Goal: Task Accomplishment & Management: Use online tool/utility

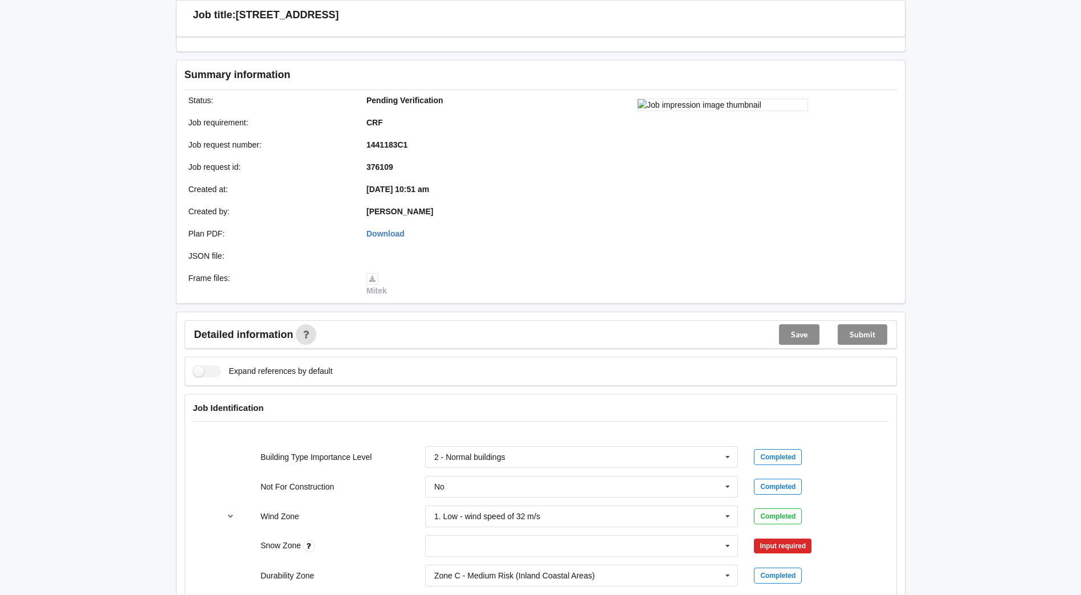
scroll to position [399, 0]
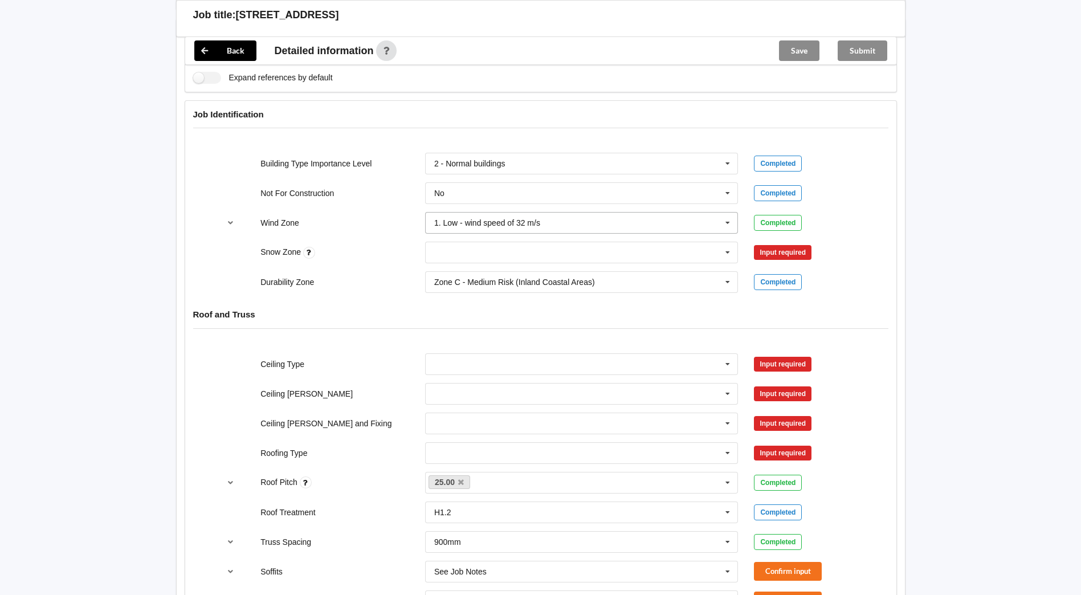
click at [732, 220] on icon at bounding box center [727, 223] width 17 height 21
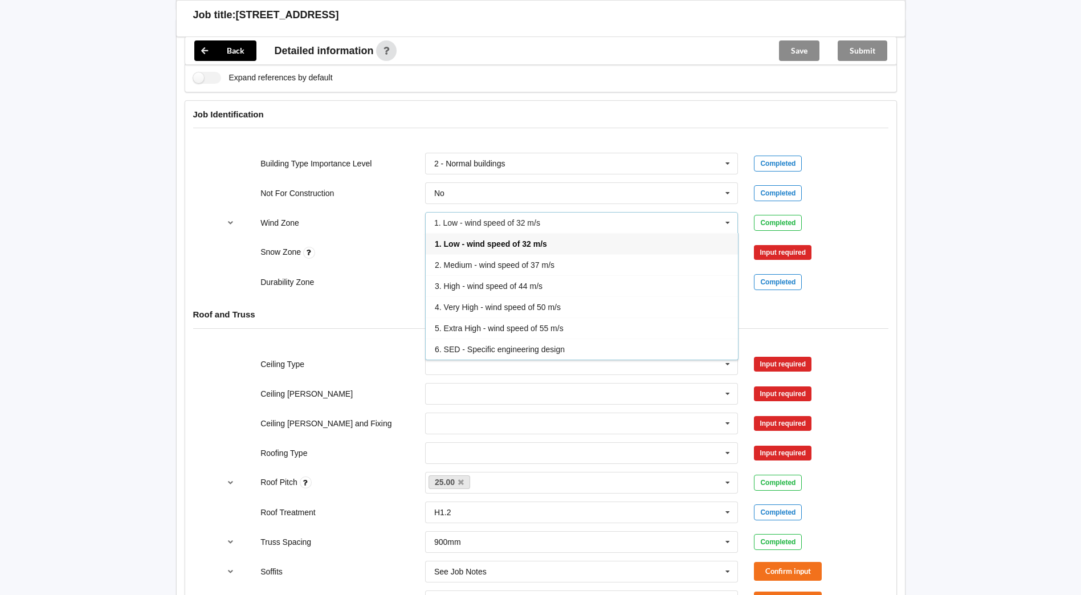
click at [550, 290] on div "3. High - wind speed of 44 m/s" at bounding box center [582, 285] width 312 height 21
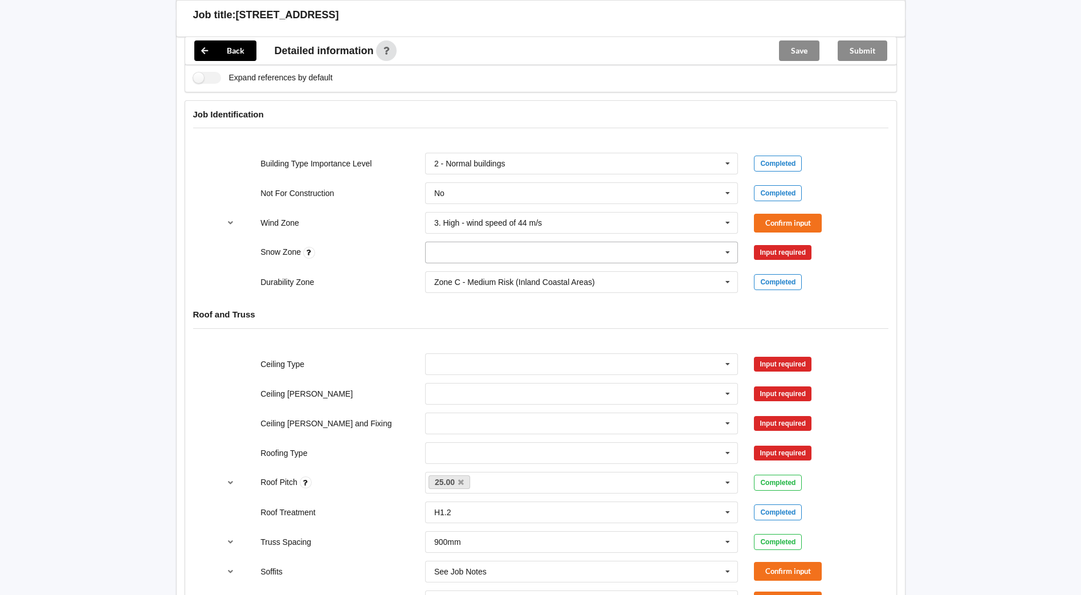
click at [724, 254] on icon at bounding box center [727, 252] width 17 height 21
click at [510, 276] on div "N0" at bounding box center [582, 273] width 312 height 21
click at [761, 220] on button "Confirm input" at bounding box center [788, 223] width 68 height 19
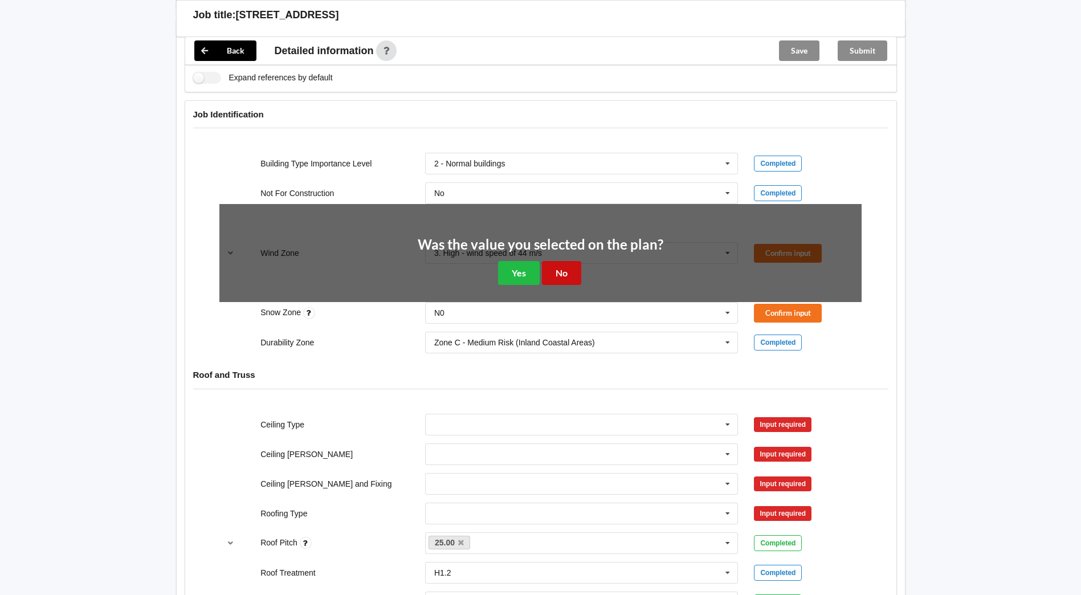
drag, startPoint x: 574, startPoint y: 271, endPoint x: 746, endPoint y: 276, distance: 172.7
click at [580, 272] on button "No" at bounding box center [561, 272] width 39 height 23
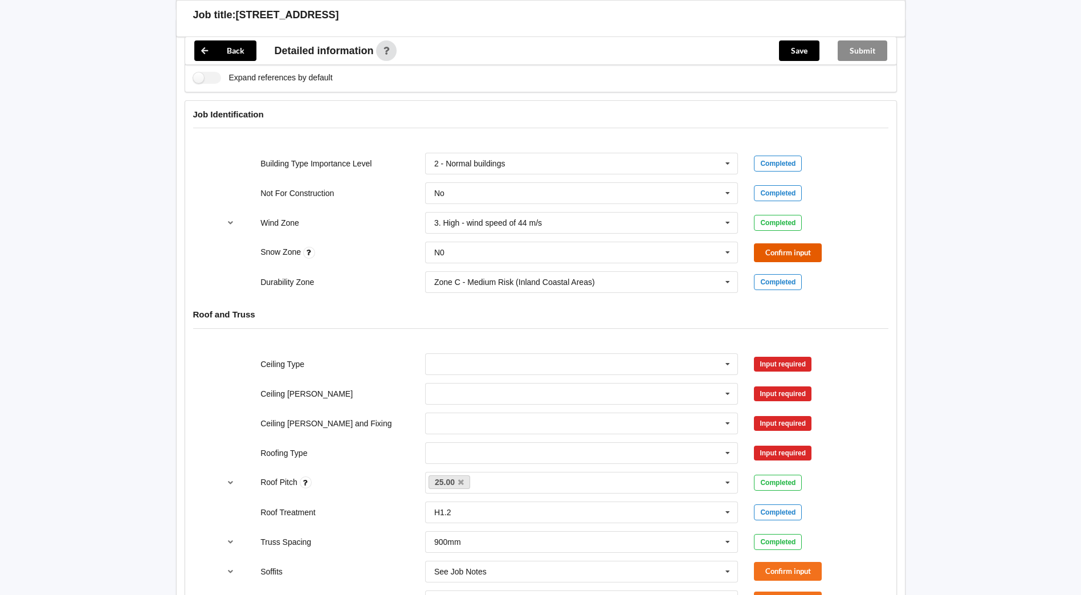
click at [794, 250] on button "Confirm input" at bounding box center [788, 252] width 68 height 19
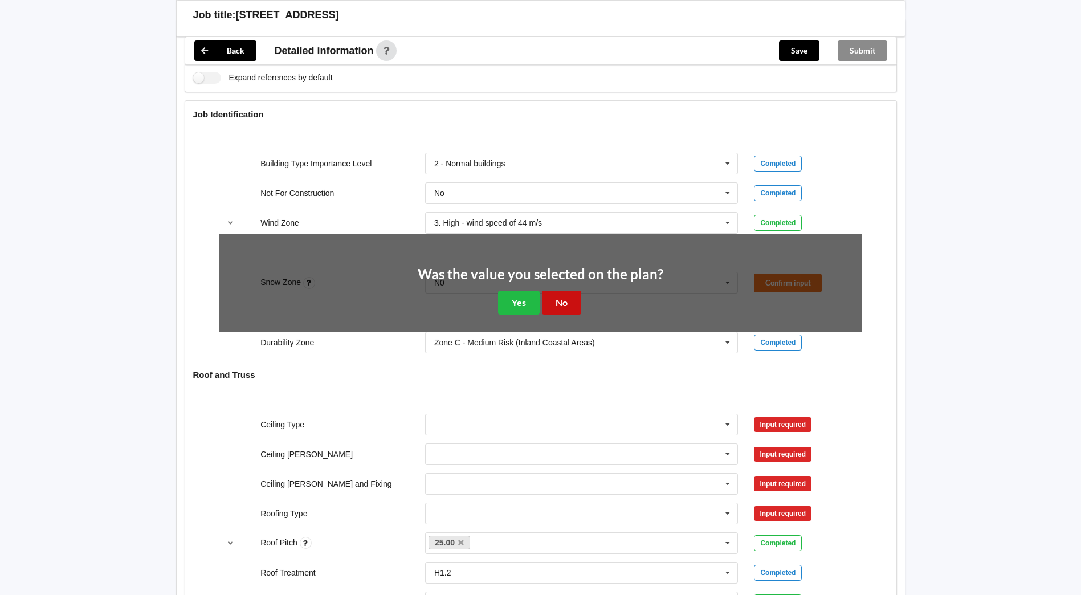
click at [571, 304] on button "No" at bounding box center [561, 302] width 39 height 23
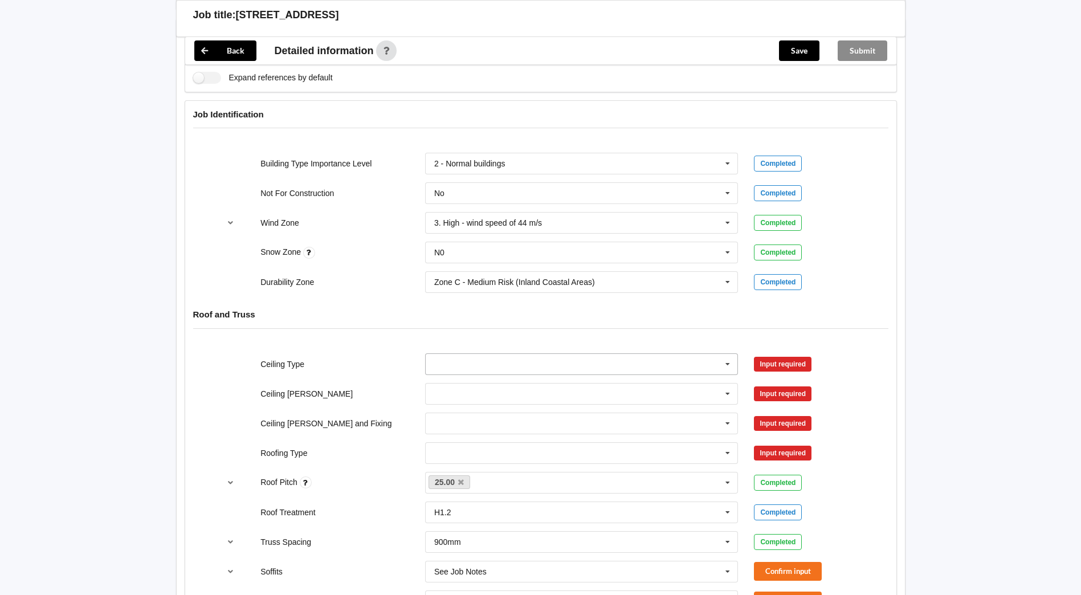
click at [531, 363] on input "text" at bounding box center [582, 364] width 312 height 21
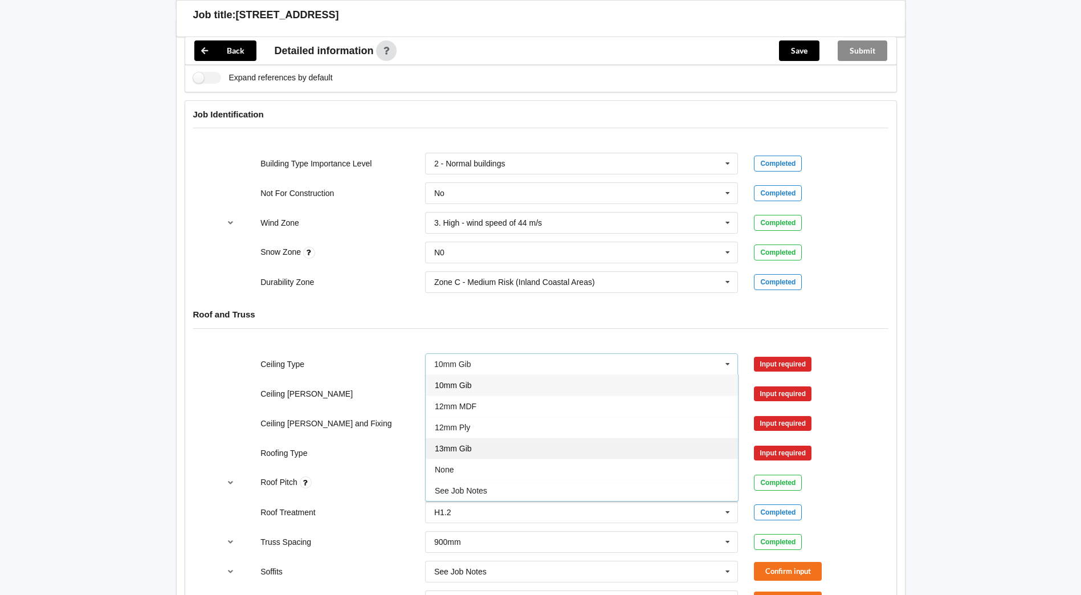
click at [501, 451] on div "13mm Gib" at bounding box center [582, 448] width 312 height 21
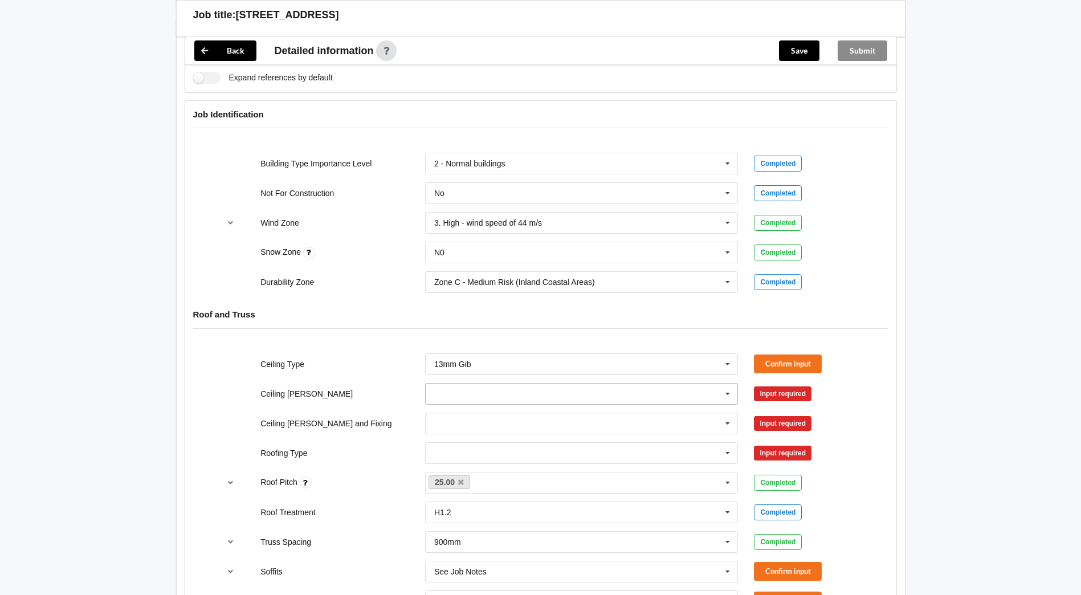
click at [492, 393] on input "text" at bounding box center [582, 393] width 312 height 21
click at [492, 457] on div "600mm" at bounding box center [582, 456] width 312 height 21
click at [484, 421] on input "text" at bounding box center [582, 423] width 312 height 21
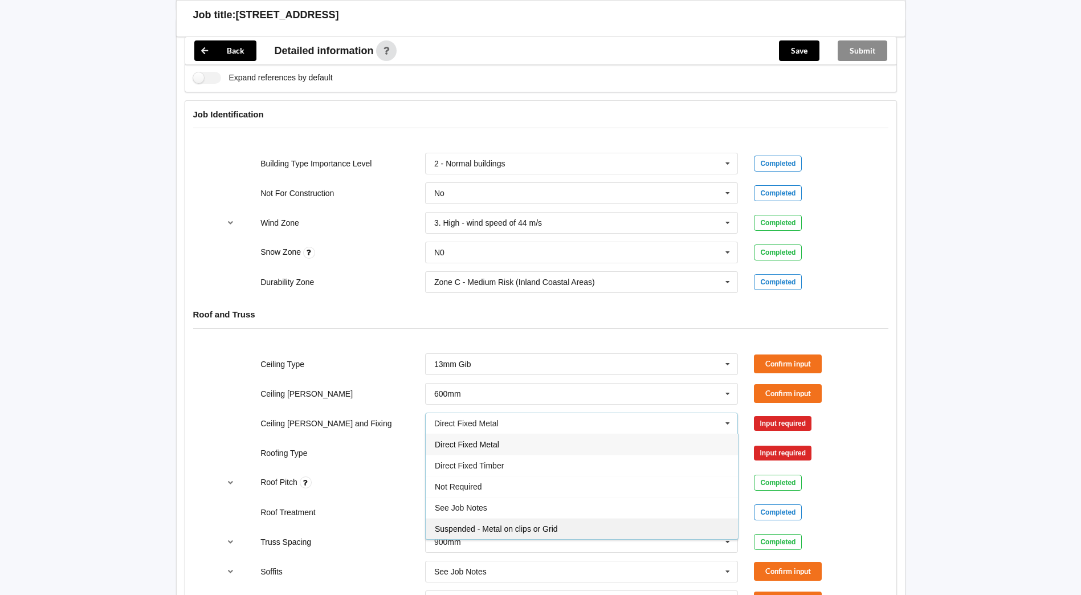
click at [497, 532] on span "Suspended - Metal on clips or Grid" at bounding box center [496, 528] width 123 height 9
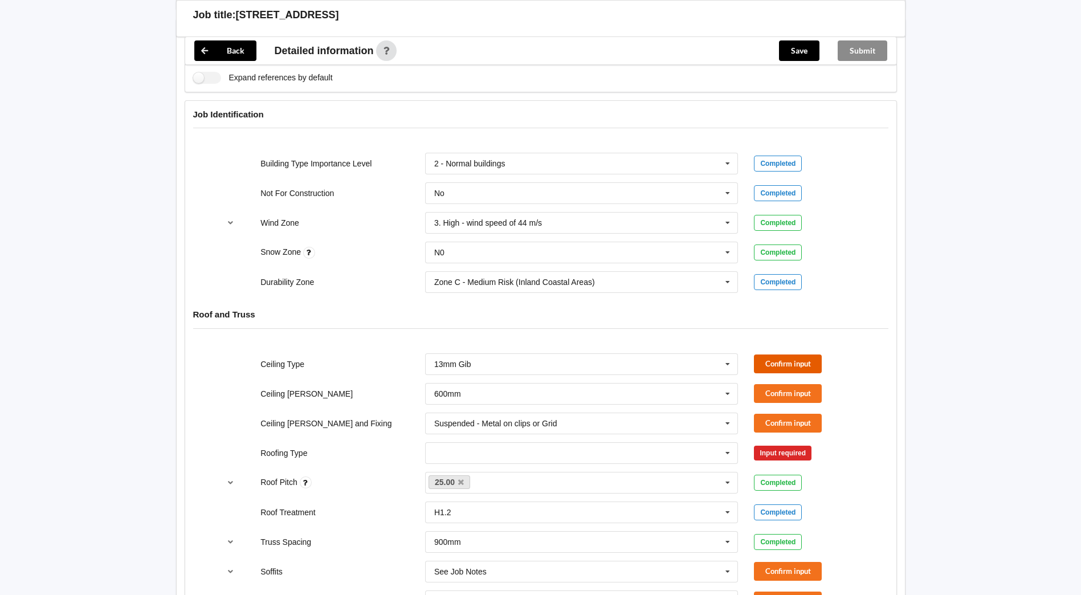
click at [800, 363] on button "Confirm input" at bounding box center [788, 363] width 68 height 19
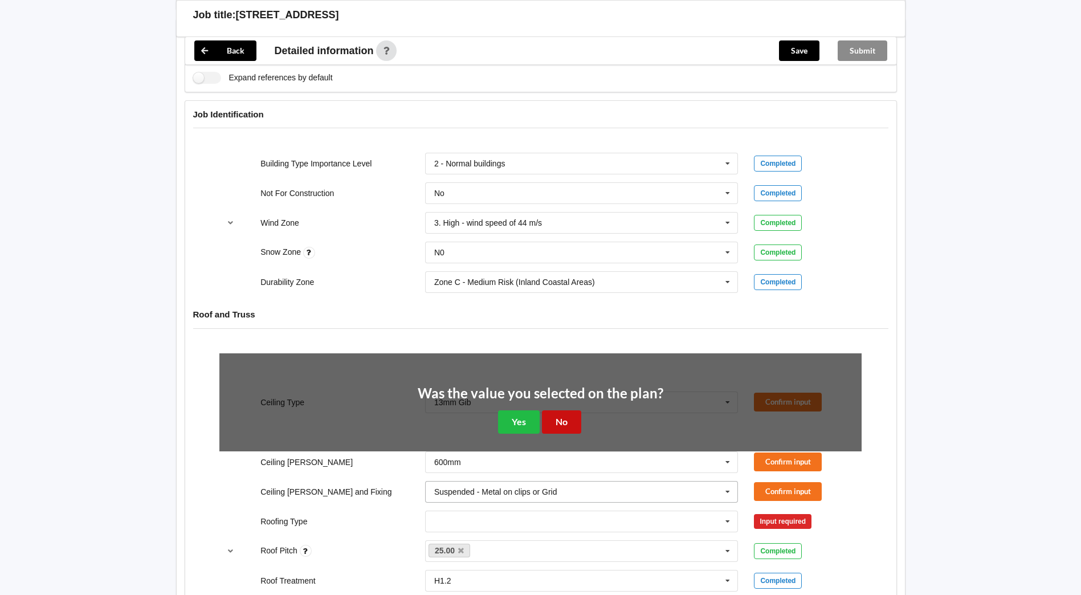
drag, startPoint x: 567, startPoint y: 427, endPoint x: 586, endPoint y: 414, distance: 22.5
click at [567, 423] on button "No" at bounding box center [561, 421] width 39 height 23
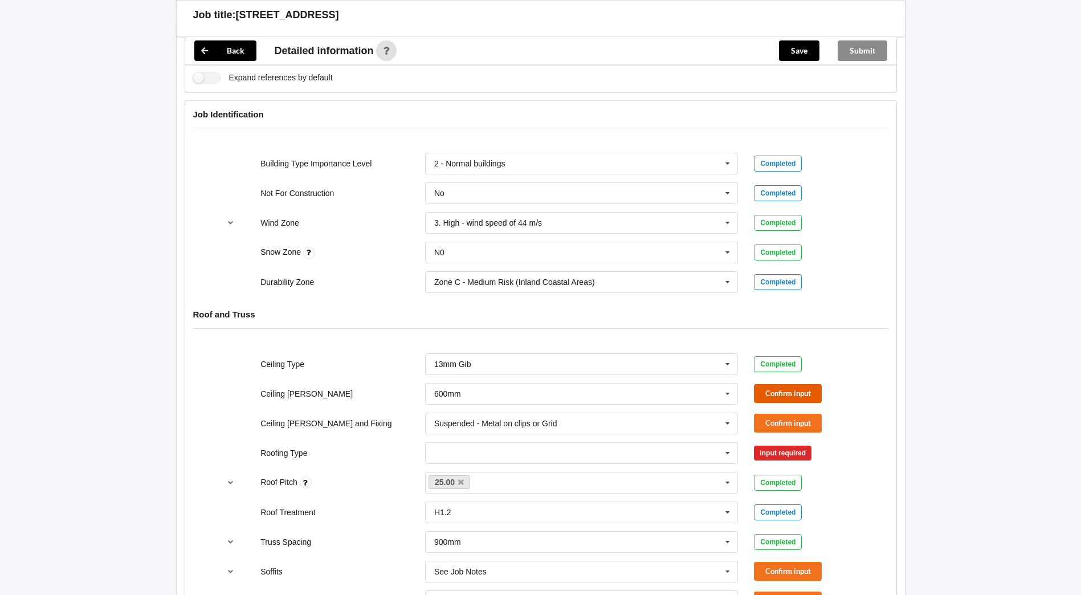
click at [766, 393] on button "Confirm input" at bounding box center [788, 393] width 68 height 19
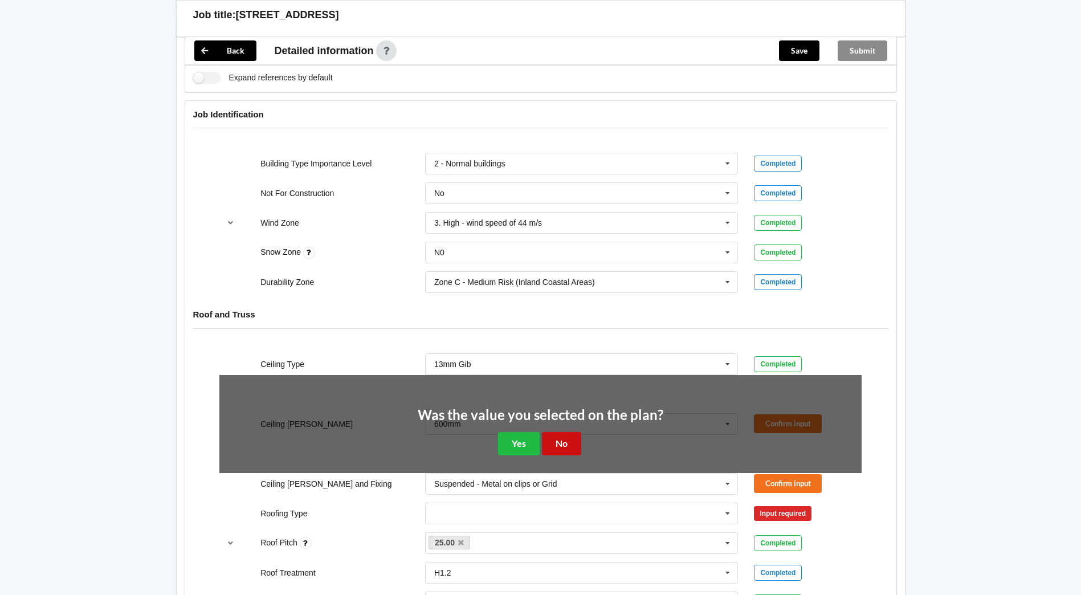
drag, startPoint x: 551, startPoint y: 441, endPoint x: 557, endPoint y: 440, distance: 5.7
click at [553, 440] on button "No" at bounding box center [561, 443] width 39 height 23
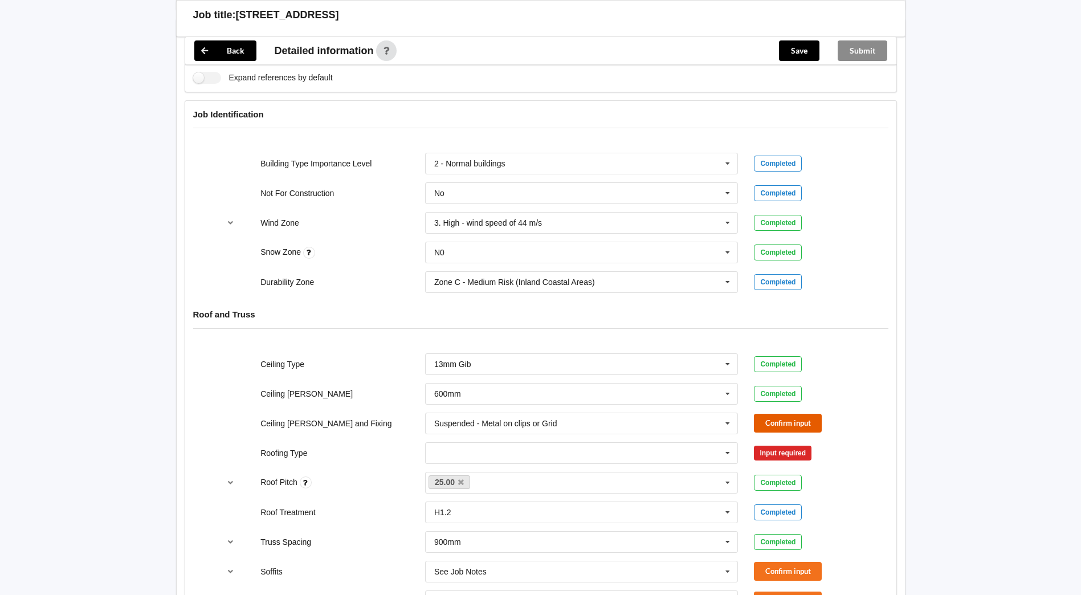
click at [770, 418] on button "Confirm input" at bounding box center [788, 423] width 68 height 19
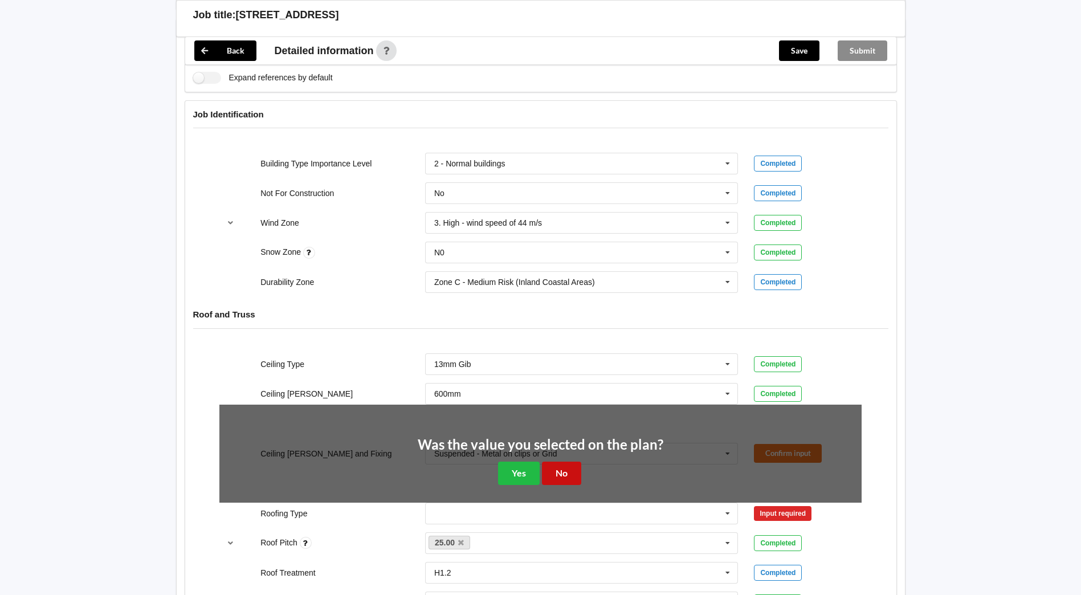
click at [567, 469] on button "No" at bounding box center [561, 472] width 39 height 23
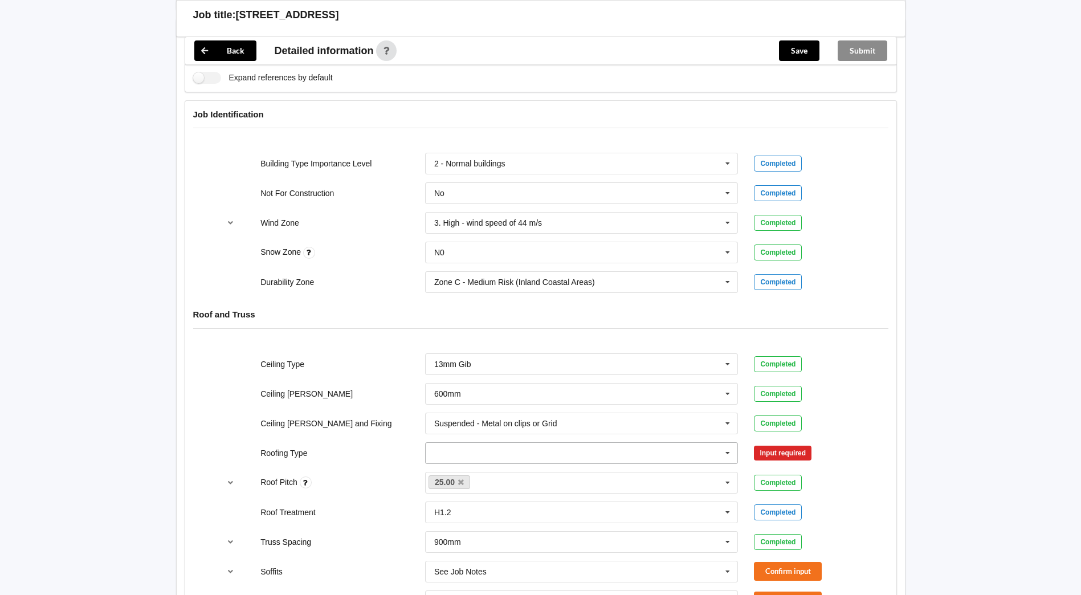
scroll to position [456, 0]
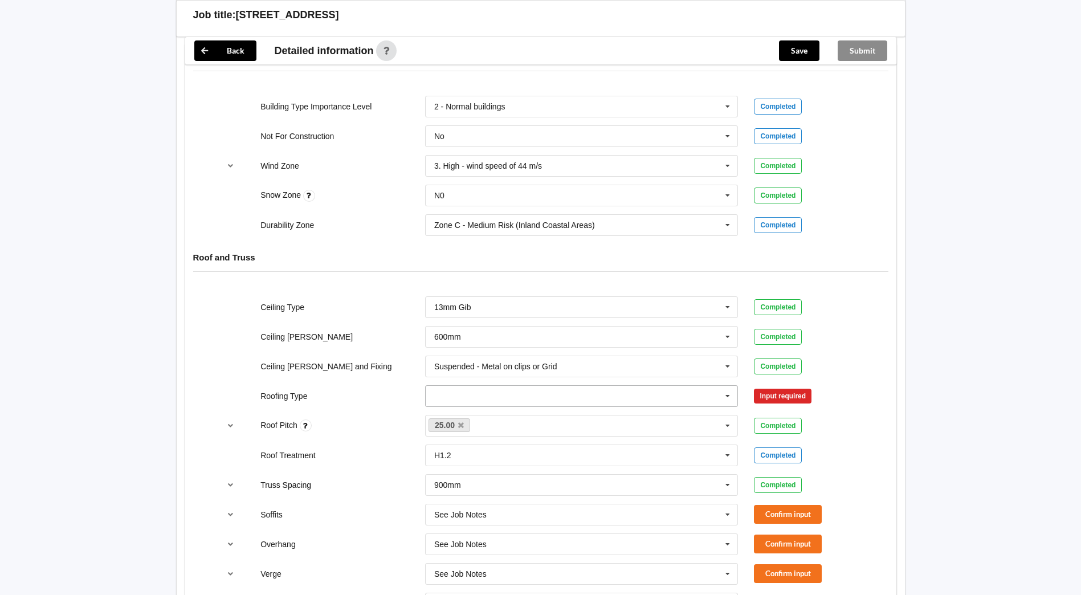
click at [725, 394] on icon at bounding box center [727, 396] width 17 height 21
drag, startPoint x: 557, startPoint y: 416, endPoint x: 728, endPoint y: 412, distance: 171.0
click at [557, 416] on div "1. [GEOGRAPHIC_DATA]" at bounding box center [582, 416] width 312 height 21
click at [779, 396] on button "Confirm input" at bounding box center [788, 395] width 68 height 19
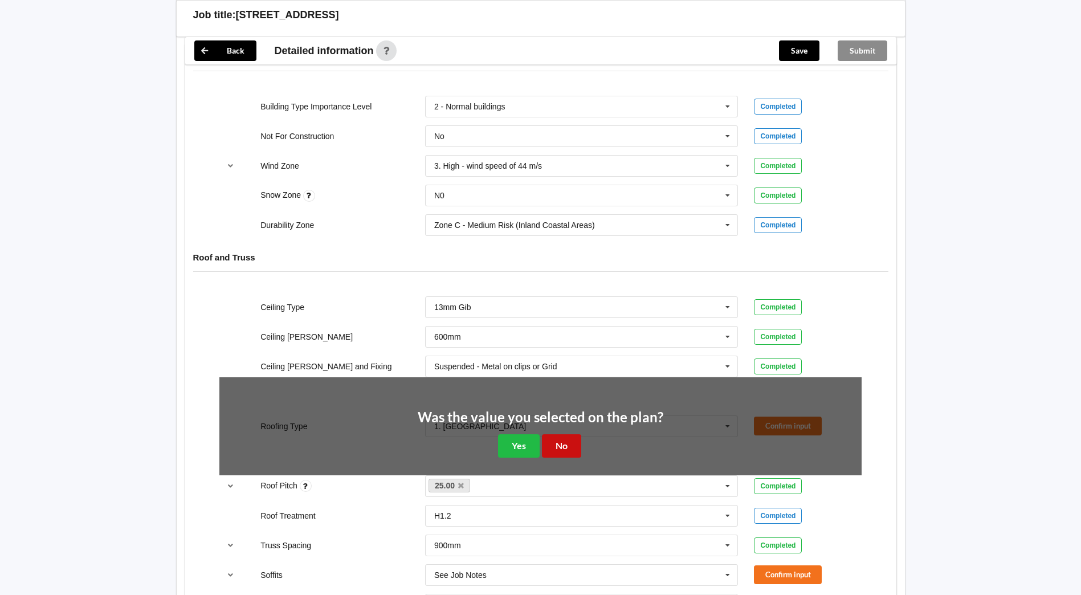
click at [559, 444] on button "No" at bounding box center [561, 445] width 39 height 23
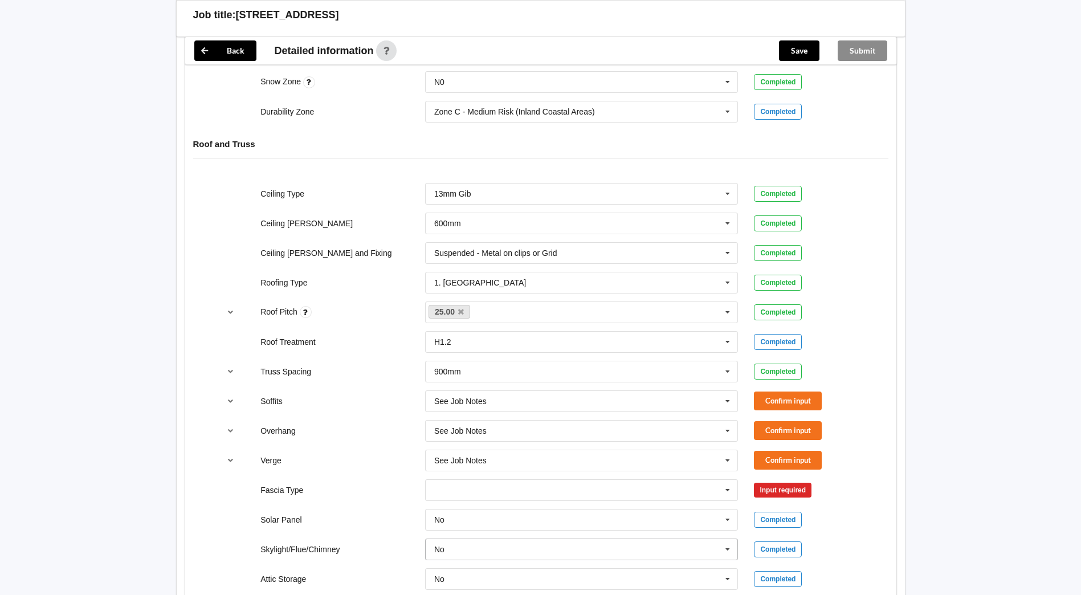
scroll to position [570, 0]
click at [766, 396] on button "Confirm input" at bounding box center [788, 400] width 68 height 19
click at [774, 426] on button "Confirm input" at bounding box center [788, 429] width 68 height 19
click at [777, 459] on button "Confirm input" at bounding box center [788, 459] width 68 height 19
click at [726, 485] on icon at bounding box center [727, 489] width 17 height 21
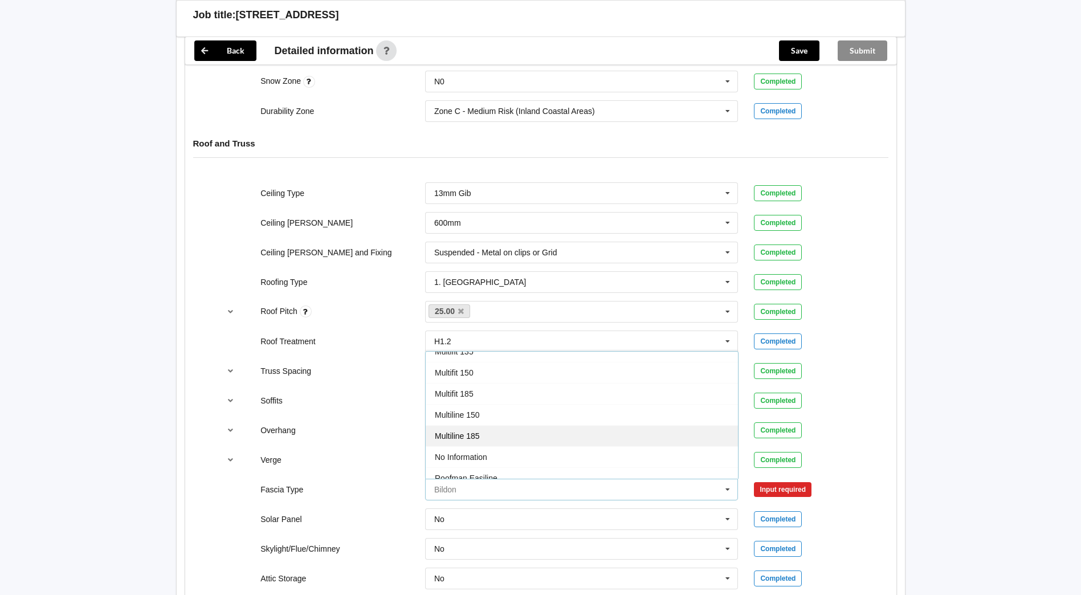
scroll to position [379, 0]
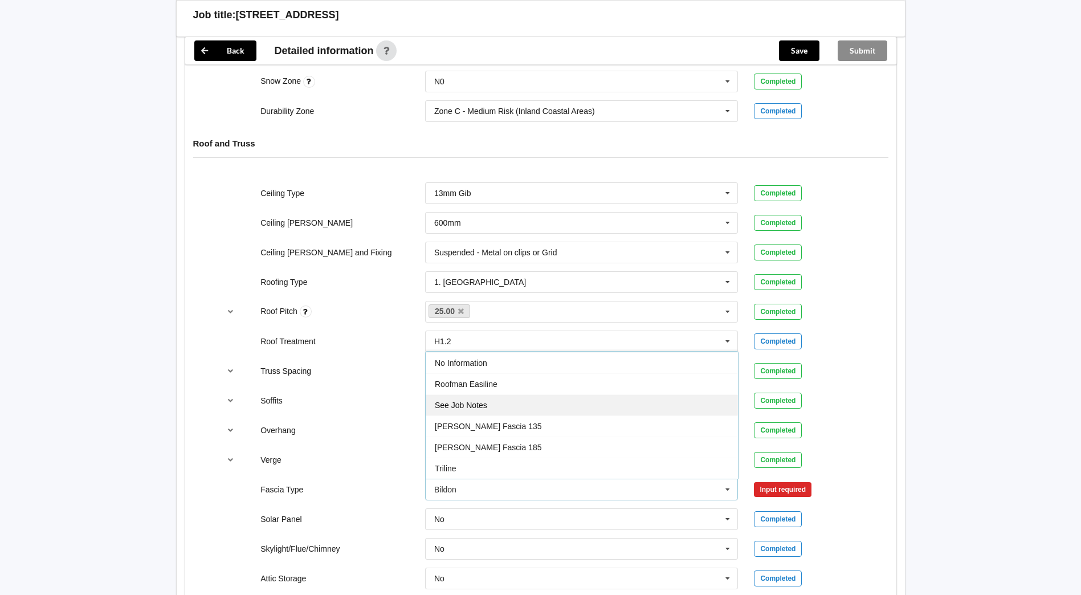
click at [511, 407] on div "See Job Notes" at bounding box center [582, 404] width 312 height 21
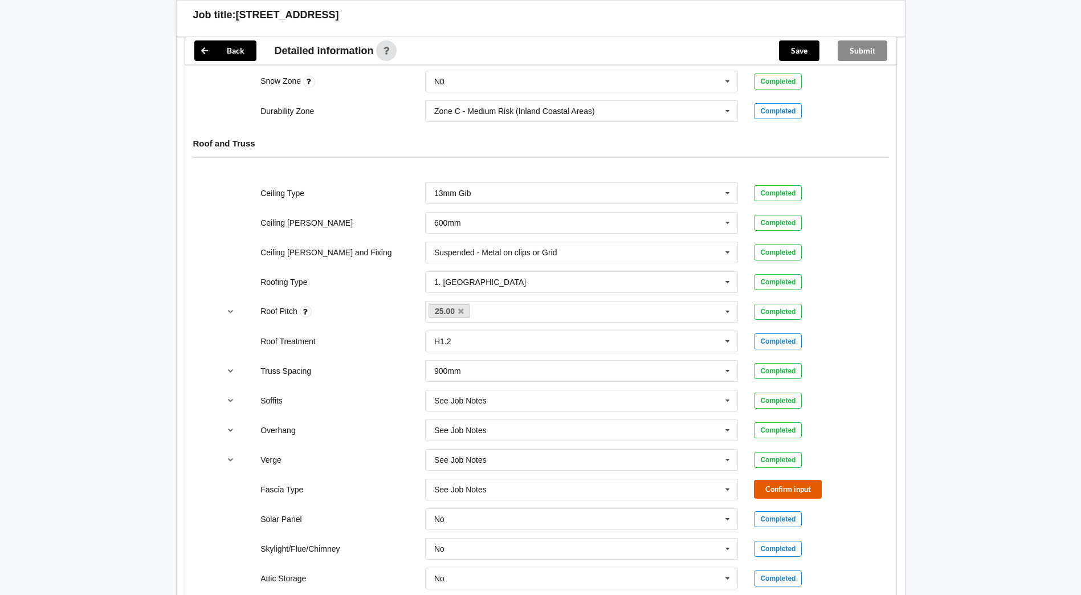
click at [796, 488] on button "Confirm input" at bounding box center [788, 489] width 68 height 19
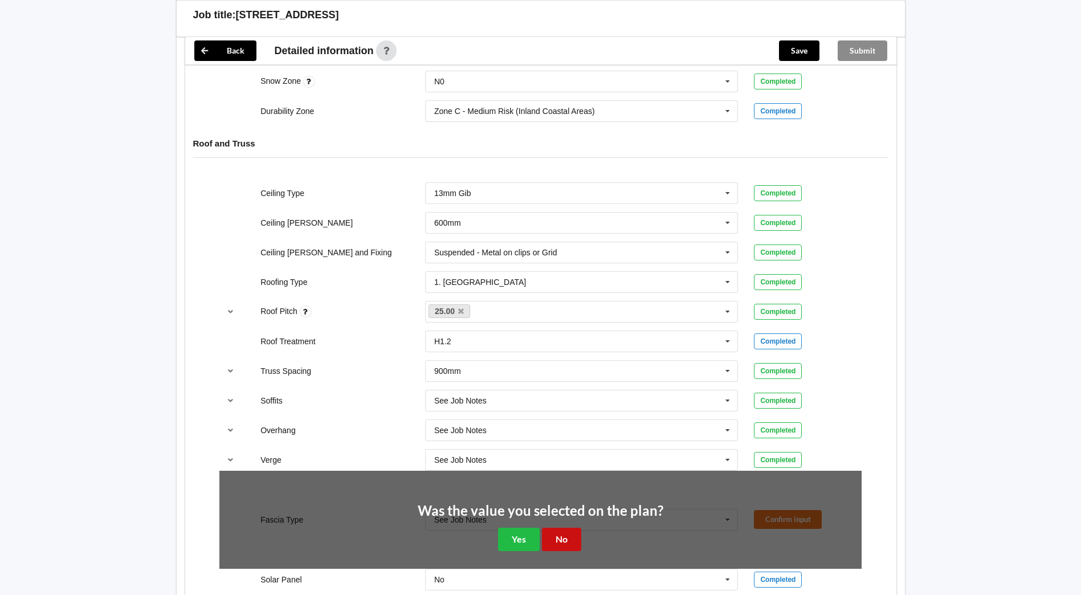
click at [558, 540] on button "No" at bounding box center [561, 539] width 39 height 23
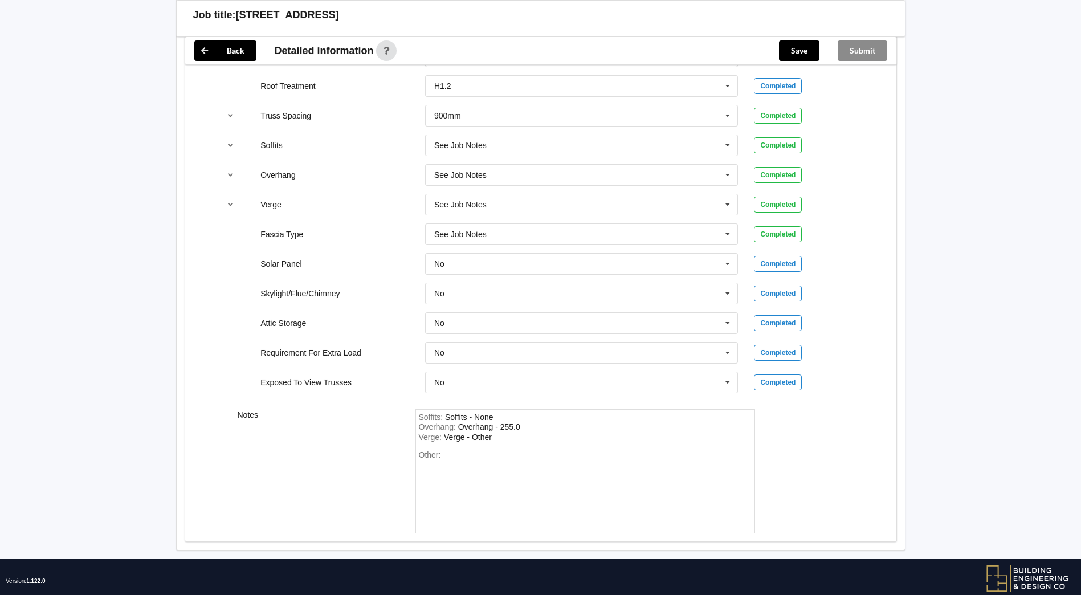
scroll to position [846, 0]
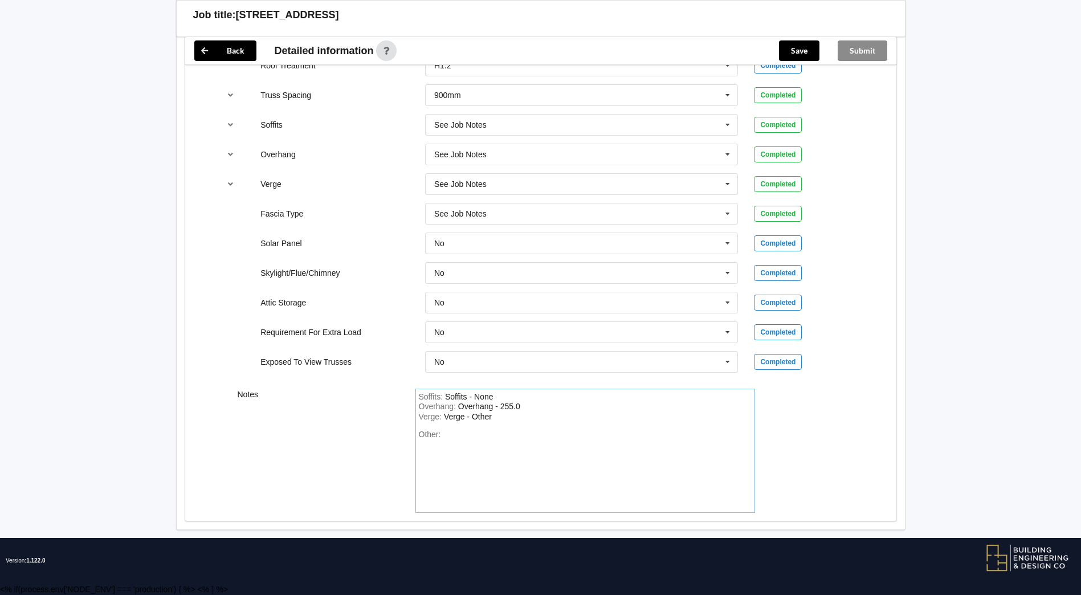
click at [456, 427] on div "Soffits : Soffits - None Overhang : Overhang - 255.0 Verge : Verge - Other Othe…" at bounding box center [585, 451] width 340 height 125
click at [501, 415] on div "Verge : Verge - Other" at bounding box center [585, 417] width 333 height 10
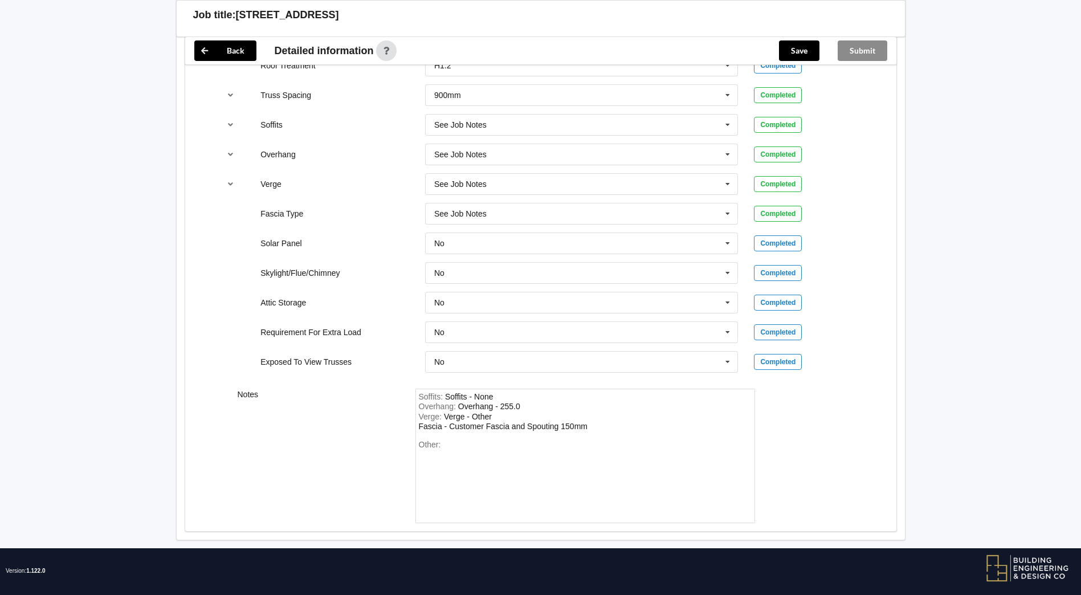
click at [430, 455] on div "Other:" at bounding box center [585, 480] width 333 height 80
click at [461, 443] on div "Other:" at bounding box center [585, 480] width 333 height 80
click at [444, 460] on div "Other:" at bounding box center [585, 480] width 333 height 80
drag, startPoint x: 424, startPoint y: 457, endPoint x: 442, endPoint y: 450, distance: 19.2
click at [428, 455] on div "Other:" at bounding box center [585, 480] width 333 height 80
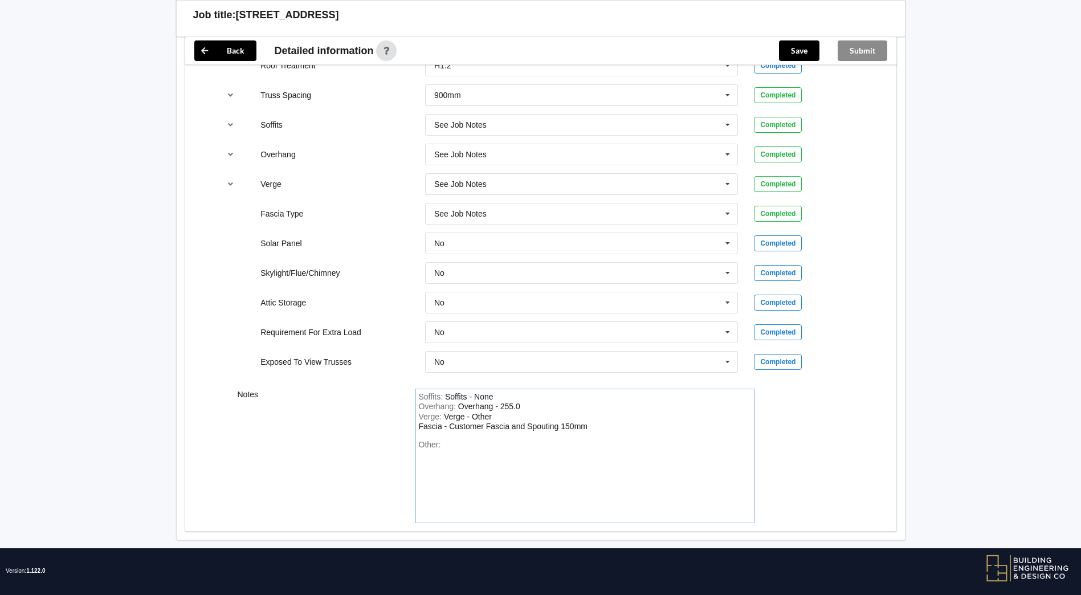
click at [446, 444] on div "Other:" at bounding box center [585, 480] width 333 height 80
click at [420, 458] on div "Kitche" at bounding box center [430, 454] width 22 height 9
click at [471, 476] on div "Other: Please provide Lintel Plan Kitche" at bounding box center [585, 480] width 333 height 80
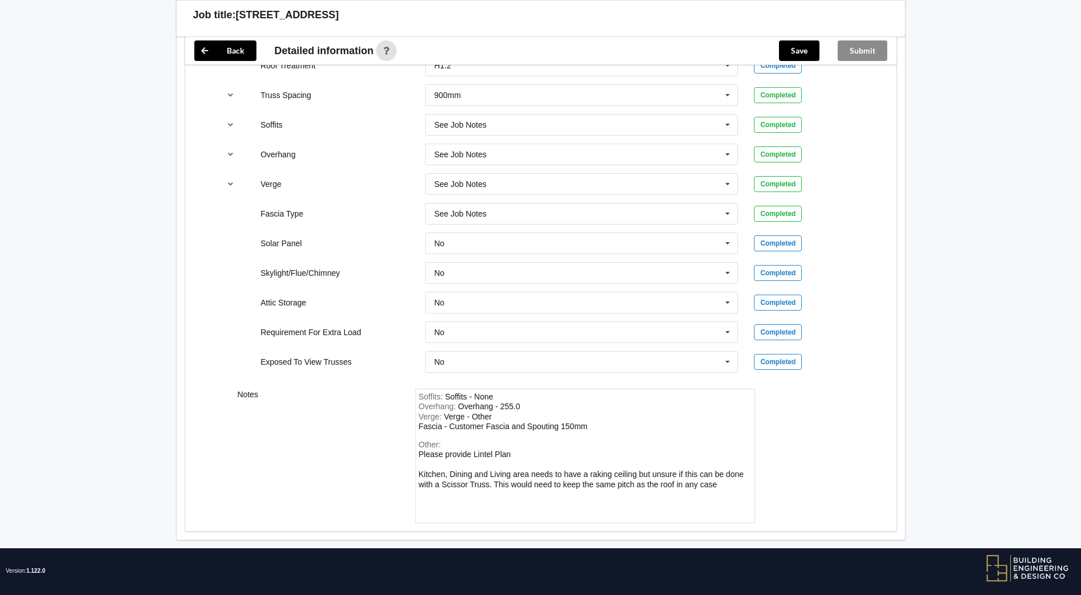
drag, startPoint x: 722, startPoint y: 483, endPoint x: 516, endPoint y: 483, distance: 206.2
click at [482, 477] on div "Other: Please provide Lintel Plan Kitchen, Dining and Living area needs to have…" at bounding box center [585, 480] width 333 height 80
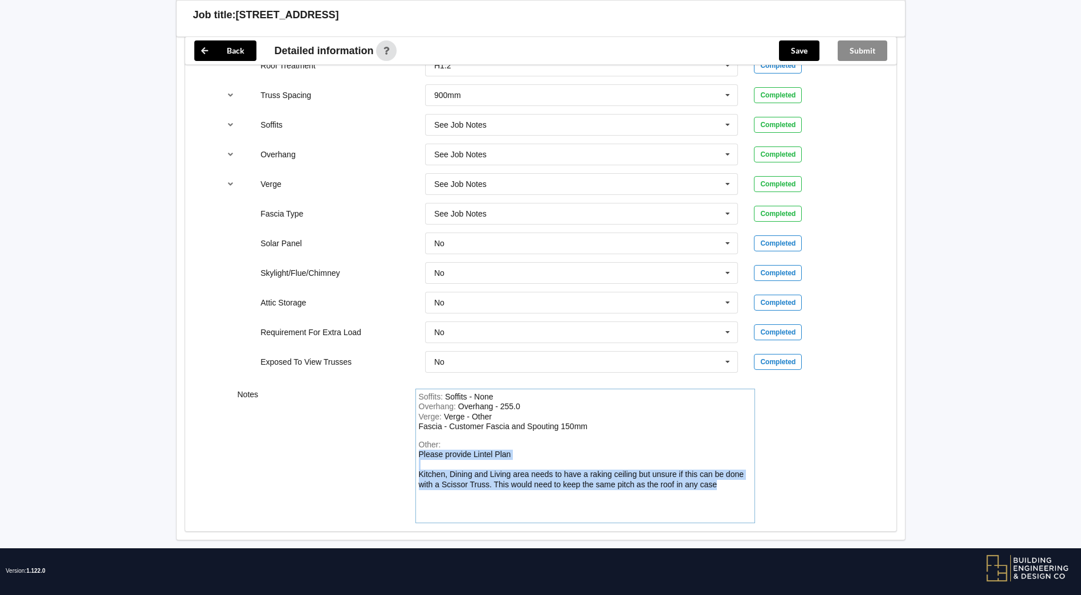
drag, startPoint x: 716, startPoint y: 484, endPoint x: 418, endPoint y: 454, distance: 300.1
click at [418, 454] on div "Soffits : Soffits - None Overhang : Overhang - 255.0 Verge : Verge - Other Fasc…" at bounding box center [585, 456] width 340 height 134
copy div "Please provide Lintel Plan Kitchen, Dining and Living area needs to have a raki…"
click at [798, 52] on button "Save" at bounding box center [799, 50] width 40 height 21
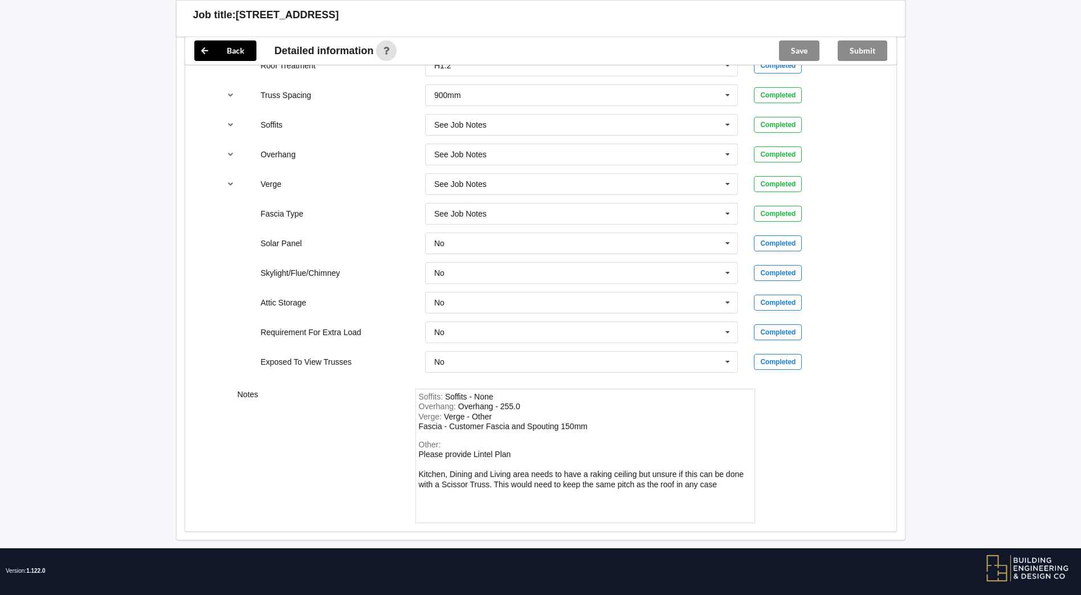
scroll to position [803, 0]
